Goal: Find specific page/section: Find specific page/section

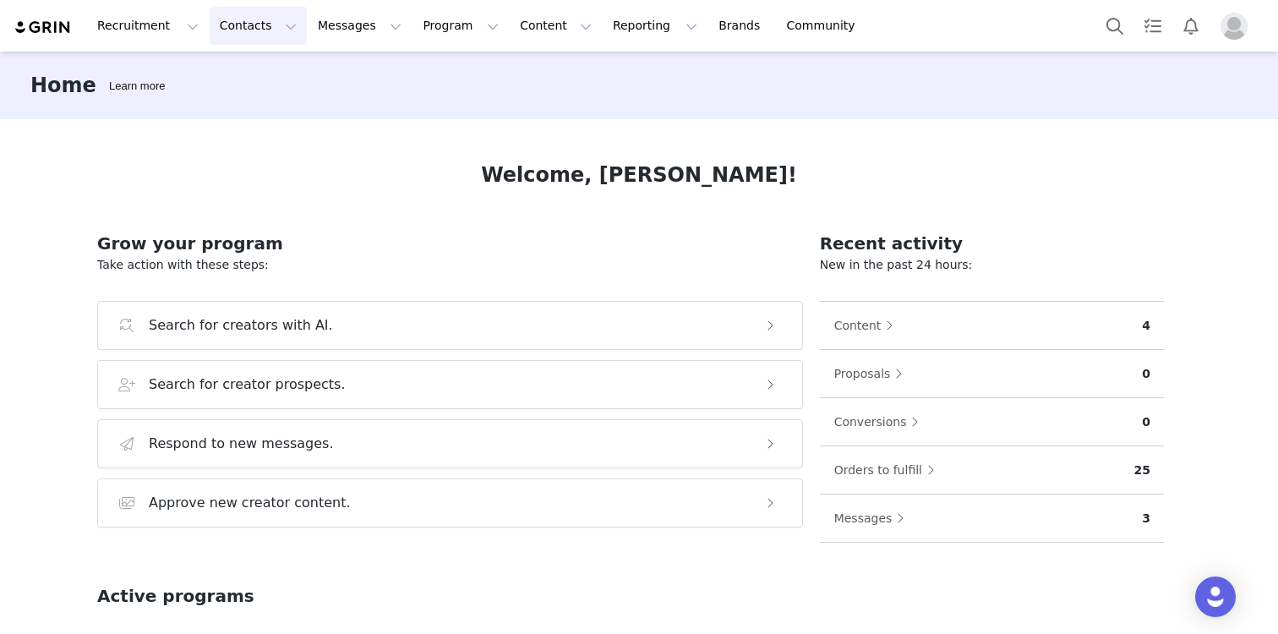
click at [235, 33] on button "Contacts Contacts" at bounding box center [258, 26] width 97 height 38
click at [243, 78] on p "Creators" at bounding box center [236, 75] width 51 height 18
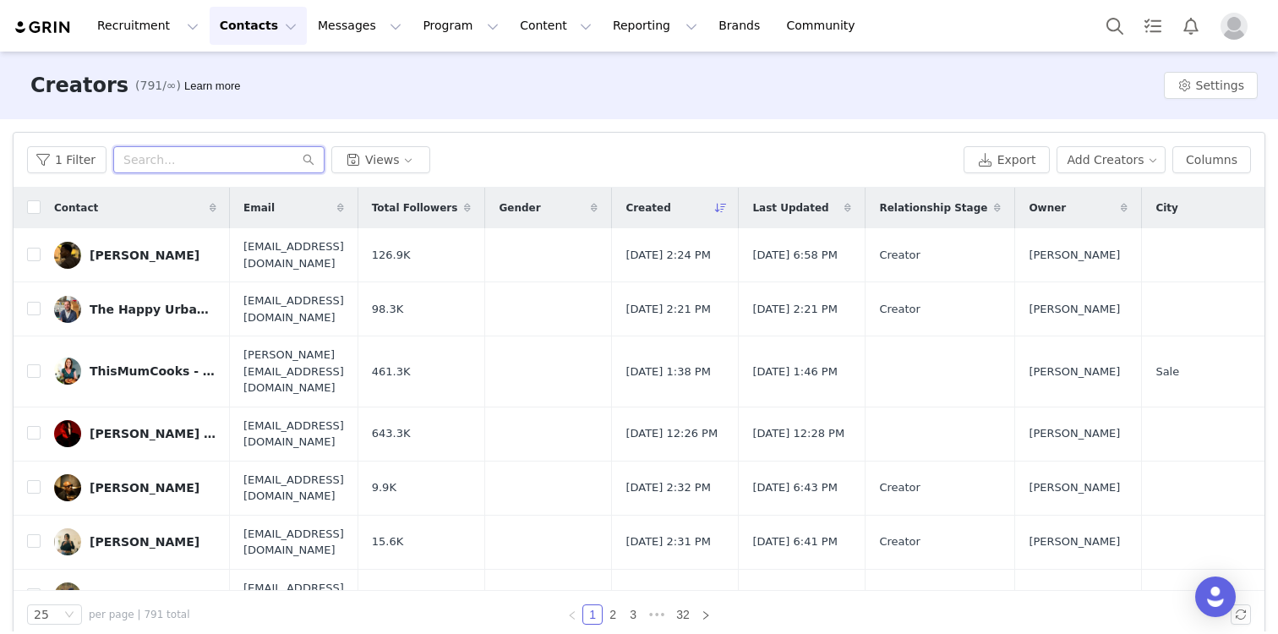
click at [223, 158] on input "text" at bounding box center [218, 159] width 211 height 27
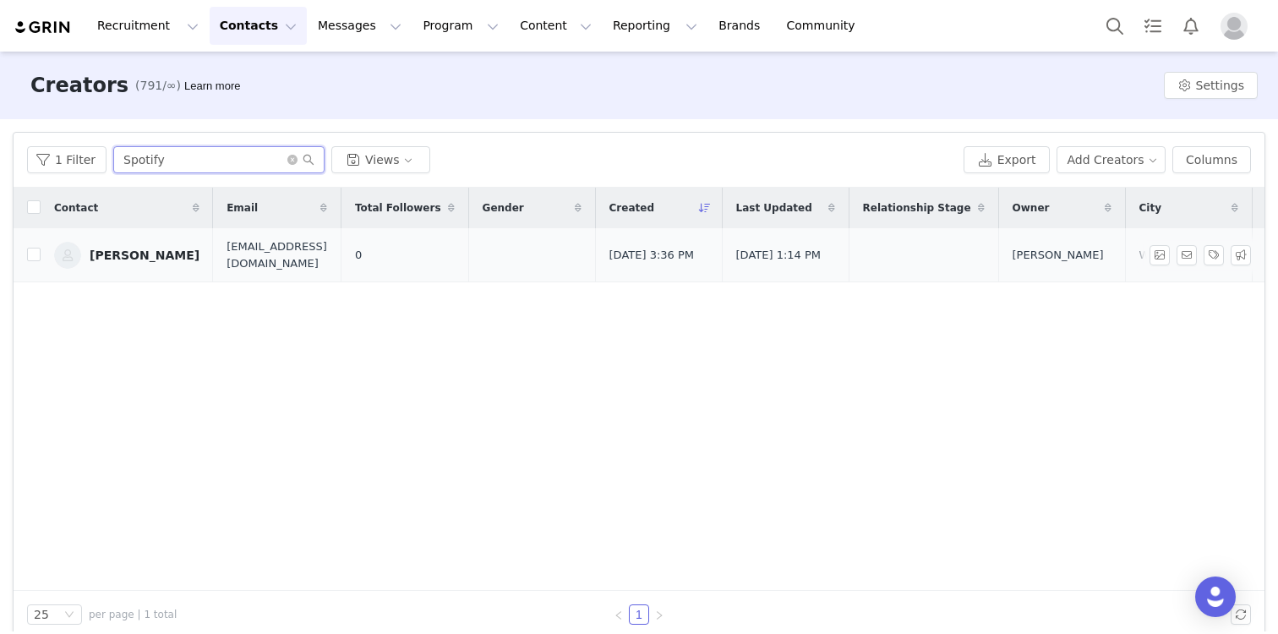
type input "Spotify"
click at [121, 250] on div "[PERSON_NAME]" at bounding box center [145, 255] width 110 height 14
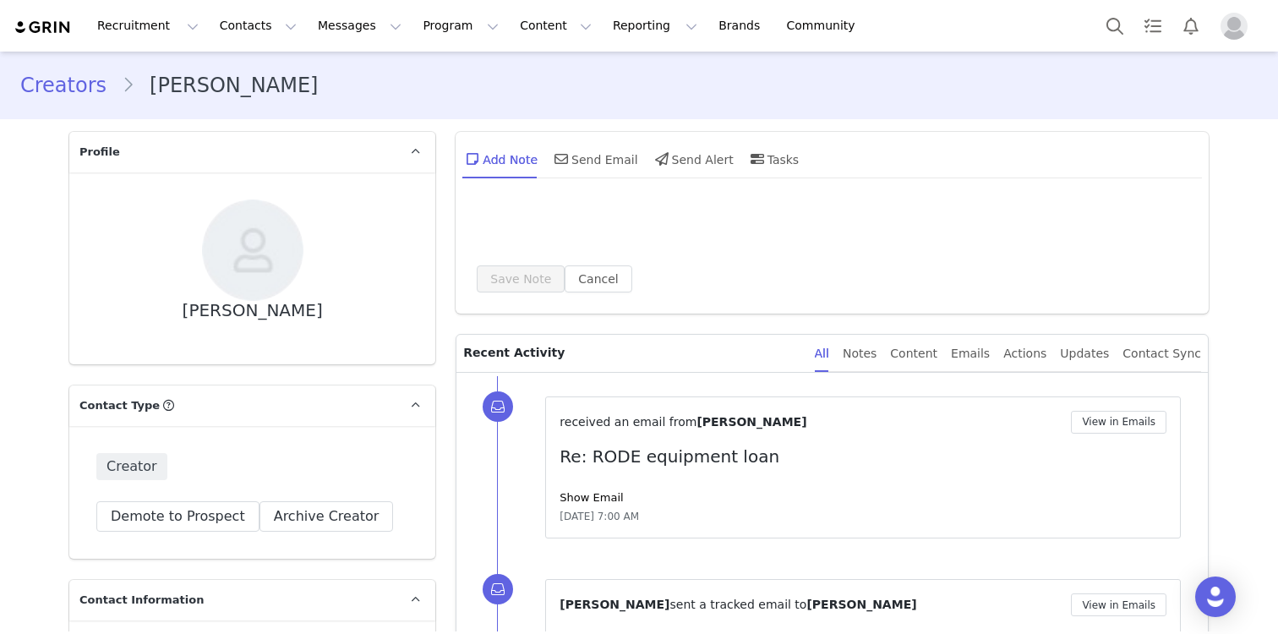
type input "+1 ([GEOGRAPHIC_DATA])"
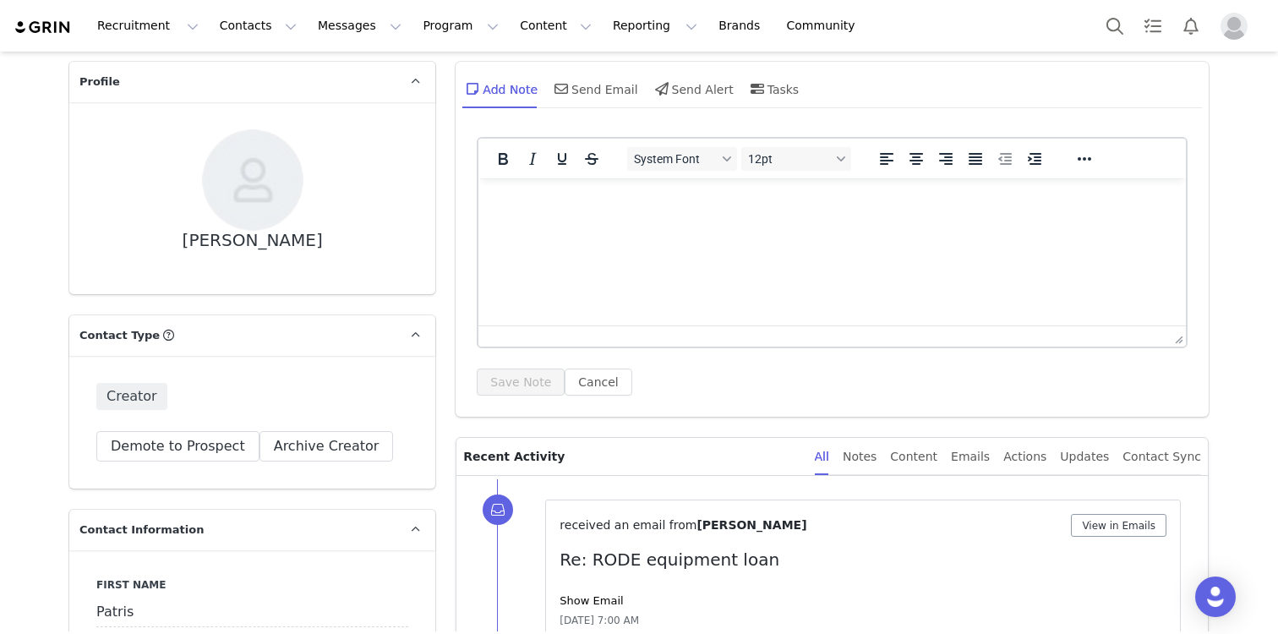
scroll to position [68, 0]
click at [570, 226] on html at bounding box center [831, 203] width 707 height 46
